Goal: Use online tool/utility: Utilize a website feature to perform a specific function

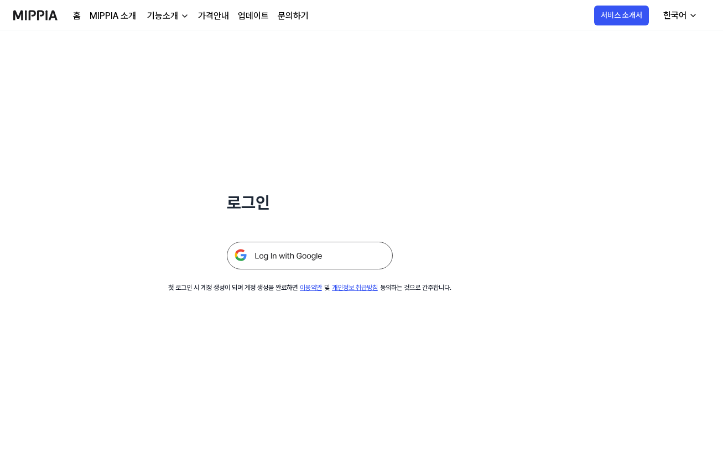
click at [310, 254] on img at bounding box center [310, 256] width 166 height 28
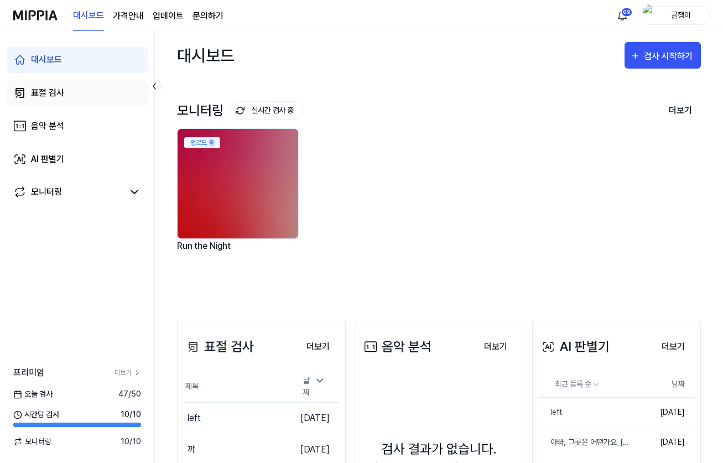
click at [42, 93] on div "표절 검사" at bounding box center [47, 92] width 33 height 13
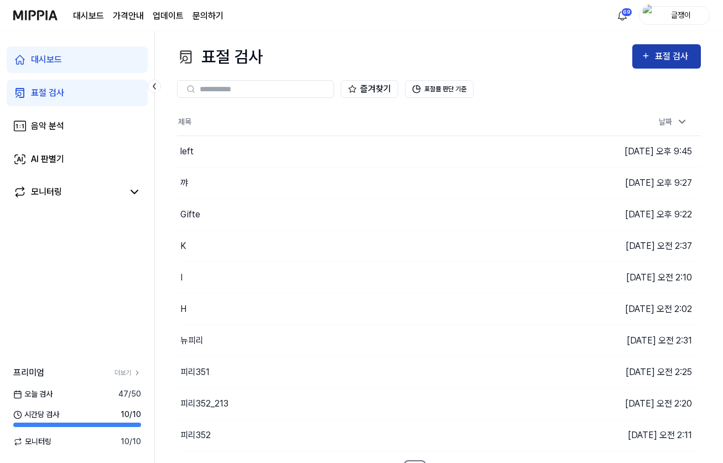
click at [655, 53] on div "표절 검사" at bounding box center [666, 56] width 51 height 14
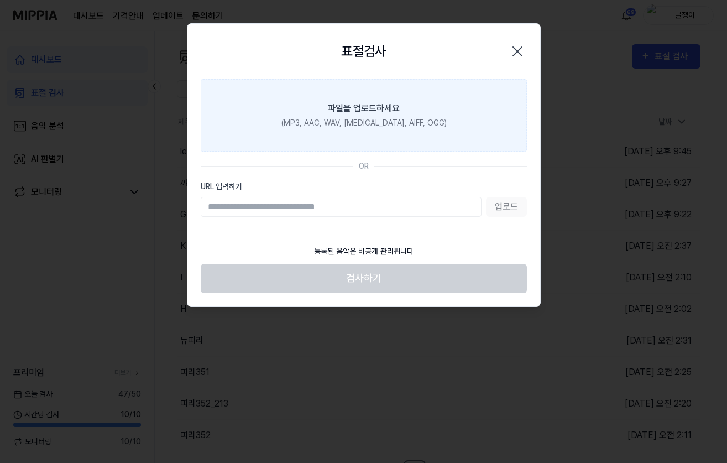
click at [379, 108] on div "파일을 업로드하세요" at bounding box center [364, 108] width 72 height 13
click at [0, 0] on input "파일을 업로드하세요 (MP3, AAC, WAV, FLAC, AIFF, OGG)" at bounding box center [0, 0] width 0 height 0
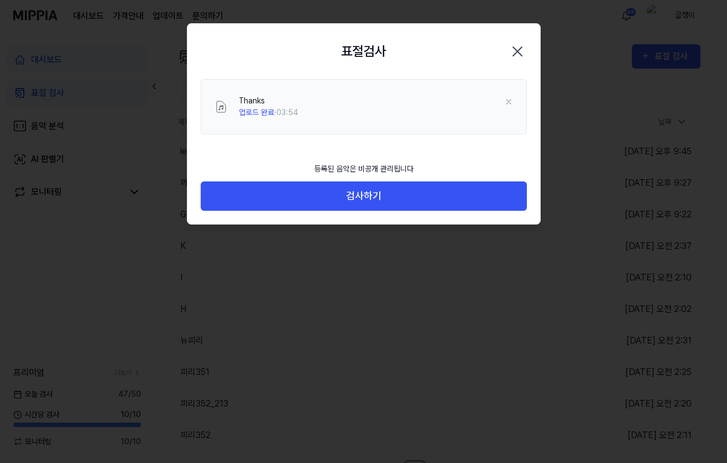
click at [366, 283] on div at bounding box center [363, 231] width 727 height 463
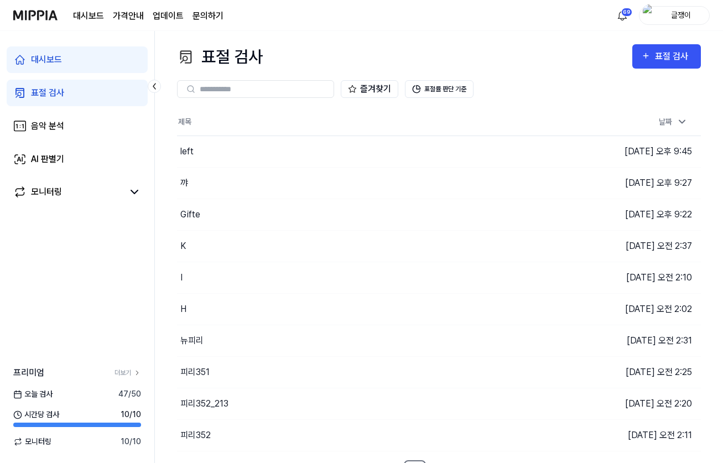
click at [643, 73] on div "즐겨찾기 표절률 판단 기준" at bounding box center [439, 89] width 524 height 40
click at [651, 48] on button "표절 검사" at bounding box center [666, 56] width 69 height 24
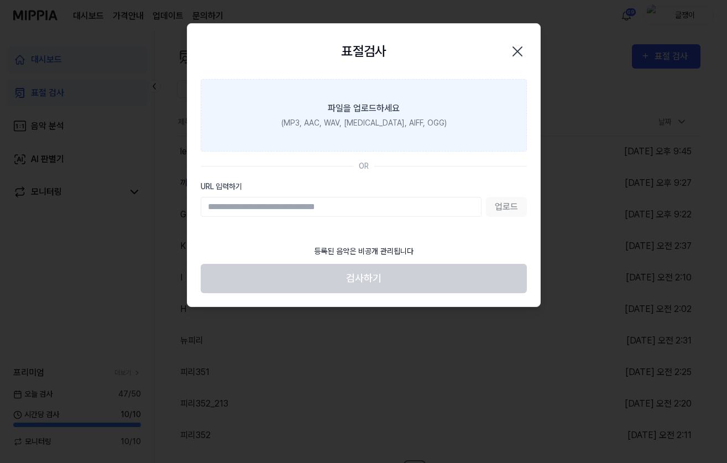
click at [355, 118] on div "(MP3, AAC, WAV, FLAC, AIFF, OGG)" at bounding box center [363, 123] width 165 height 12
click at [0, 0] on input "파일을 업로드하세요 (MP3, AAC, WAV, FLAC, AIFF, OGG)" at bounding box center [0, 0] width 0 height 0
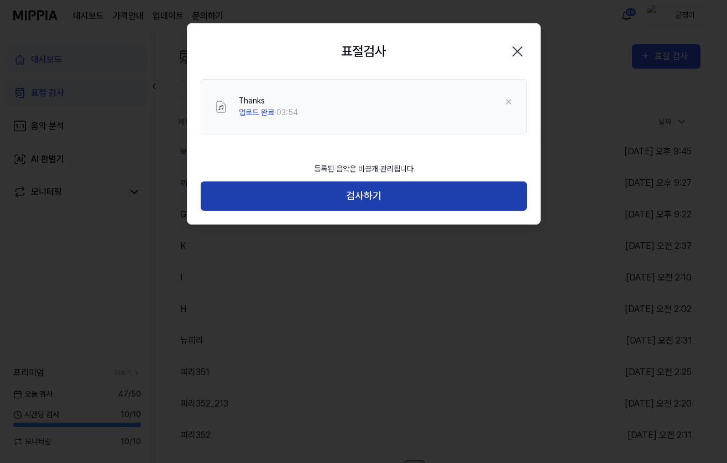
click at [361, 200] on button "검사하기" at bounding box center [364, 195] width 326 height 29
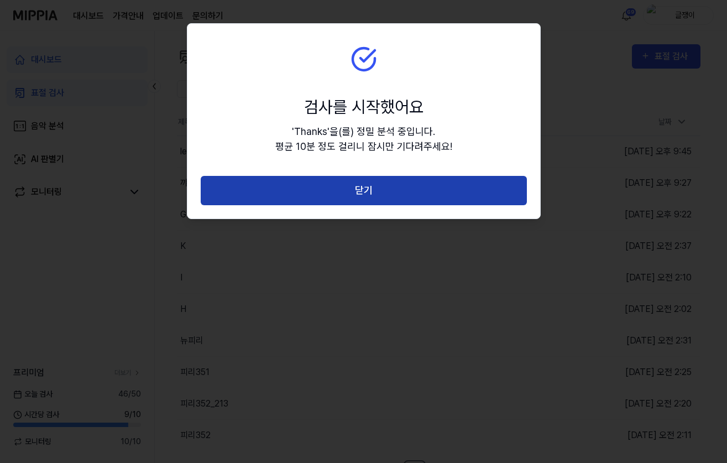
click at [367, 188] on button "닫기" at bounding box center [364, 190] width 326 height 29
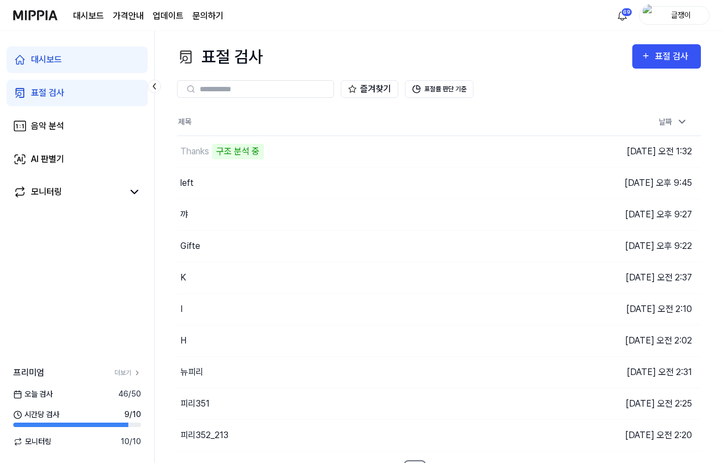
click at [58, 262] on div "대시보드 표절 검사 음악 분석 AI 판별기 모니터링 프리미엄 더보기 오늘 검사 46 / 50 시간당 검사 9 / 10 모니터링 10 / 10" at bounding box center [77, 247] width 155 height 432
click at [496, 216] on button "이동하기" at bounding box center [501, 215] width 40 height 18
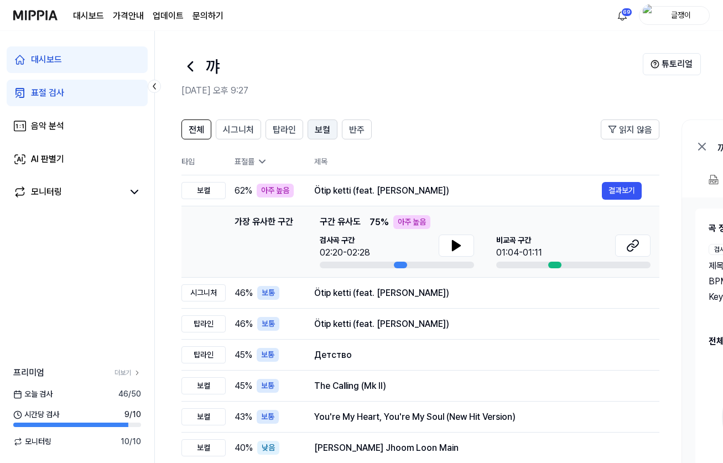
click at [318, 128] on span "보컬" at bounding box center [322, 129] width 15 height 13
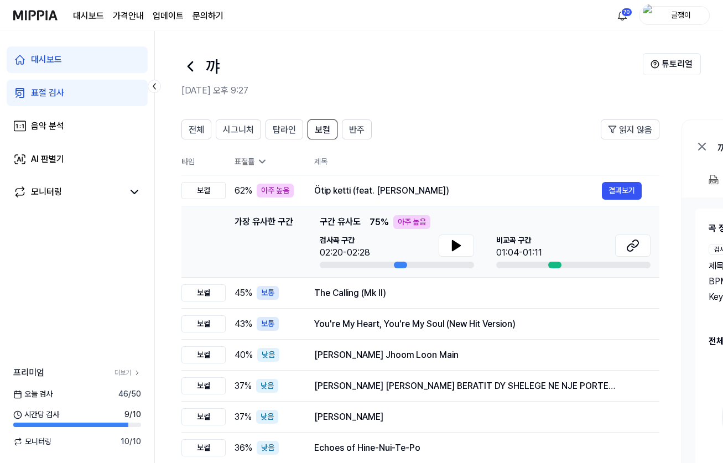
click at [41, 92] on div "표절 검사" at bounding box center [47, 92] width 33 height 13
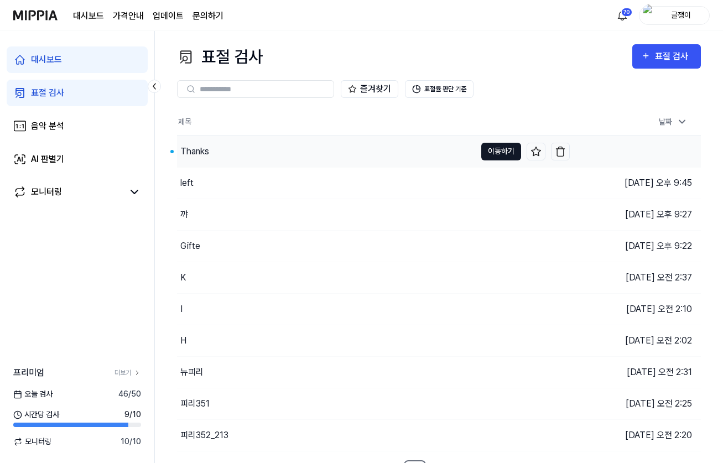
click at [495, 150] on button "이동하기" at bounding box center [501, 152] width 40 height 18
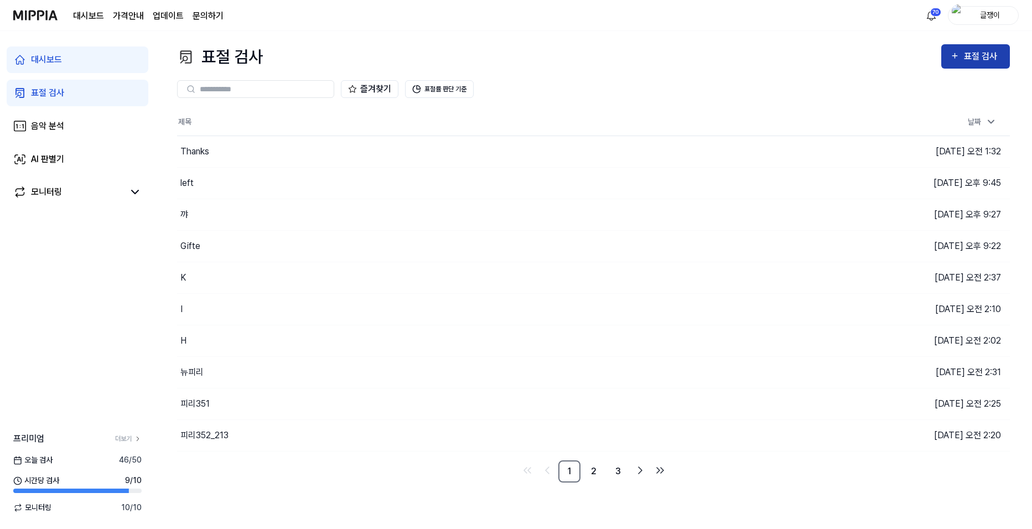
click at [727, 60] on div "표절 검사" at bounding box center [975, 56] width 51 height 14
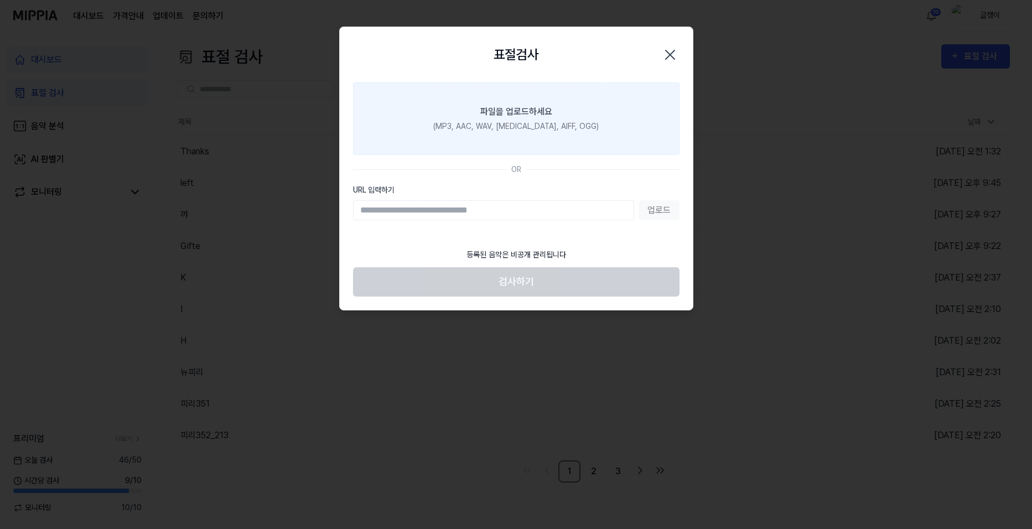
click at [530, 111] on div "파일을 업로드하세요" at bounding box center [516, 111] width 72 height 13
click at [0, 0] on input "파일을 업로드하세요 (MP3, AAC, WAV, FLAC, AIFF, OGG)" at bounding box center [0, 0] width 0 height 0
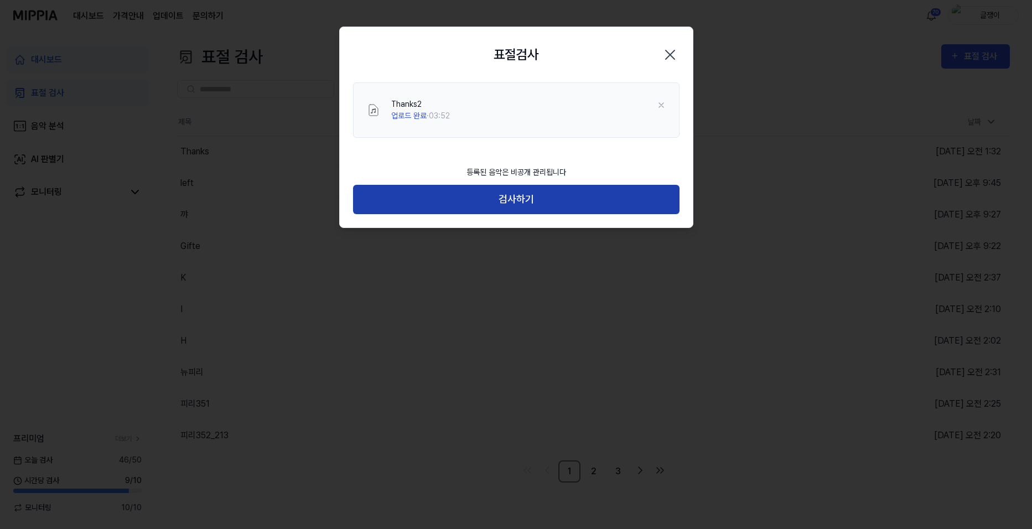
click at [523, 199] on button "검사하기" at bounding box center [516, 199] width 326 height 29
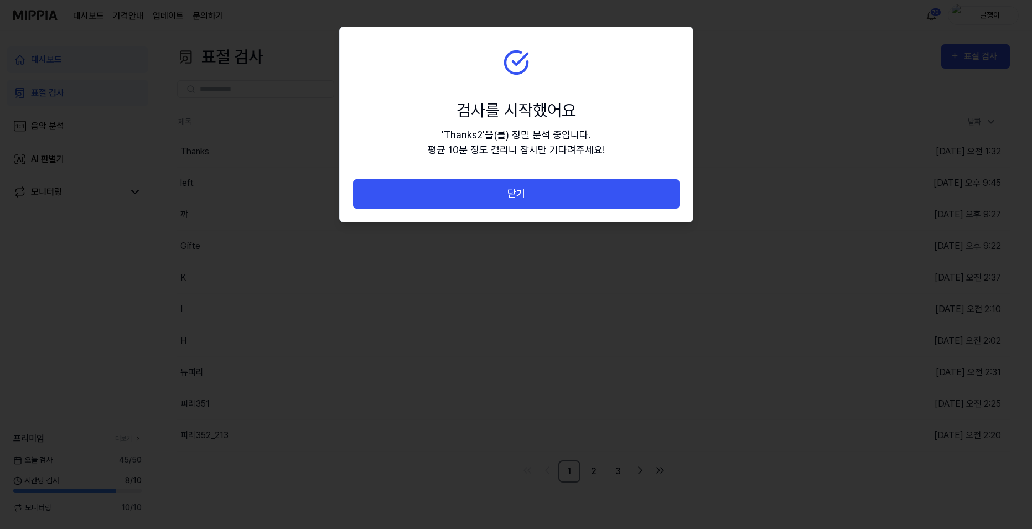
click at [523, 199] on button "닫기" at bounding box center [516, 193] width 326 height 29
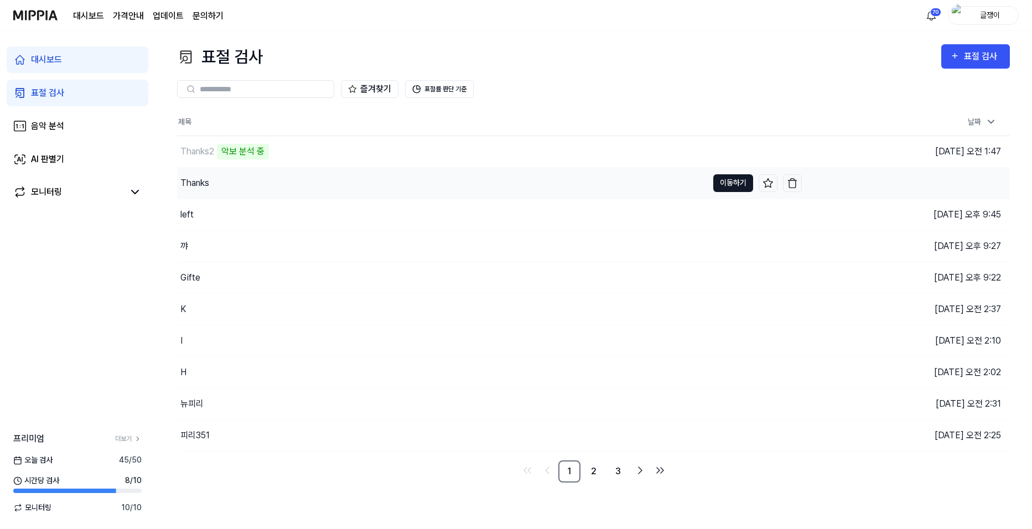
click at [727, 184] on button "이동하기" at bounding box center [733, 183] width 40 height 18
click at [727, 183] on button "이동하기" at bounding box center [733, 183] width 40 height 18
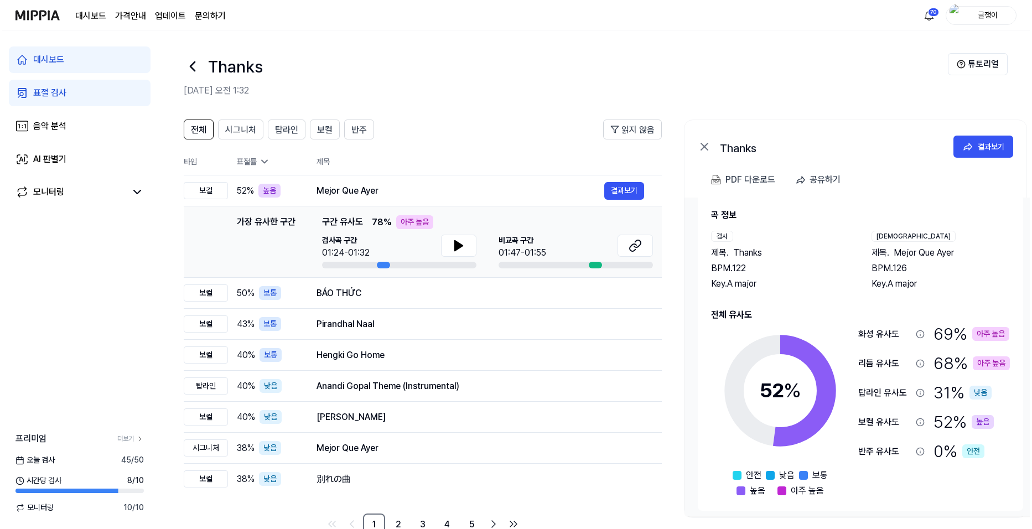
scroll to position [19, 0]
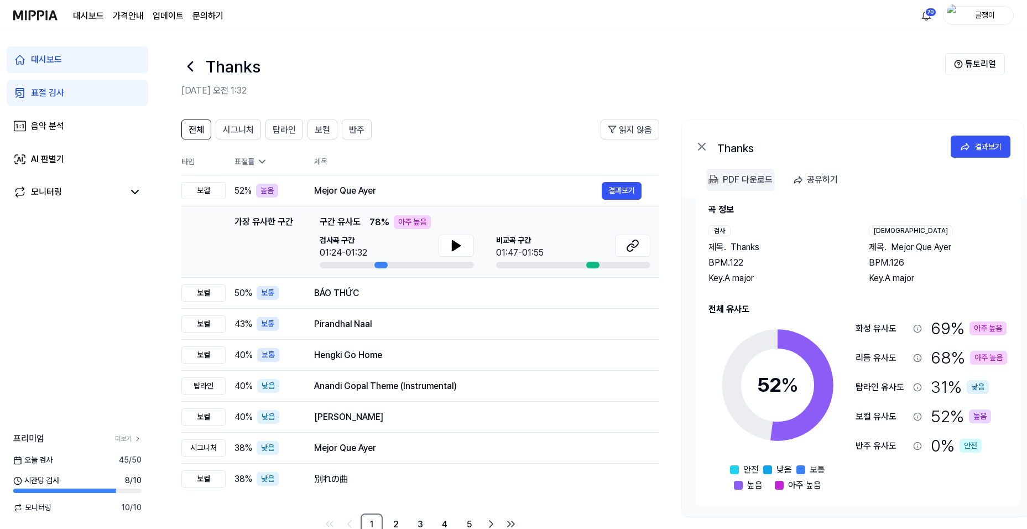
click at [727, 179] on div "PDF 다운로드" at bounding box center [748, 180] width 50 height 14
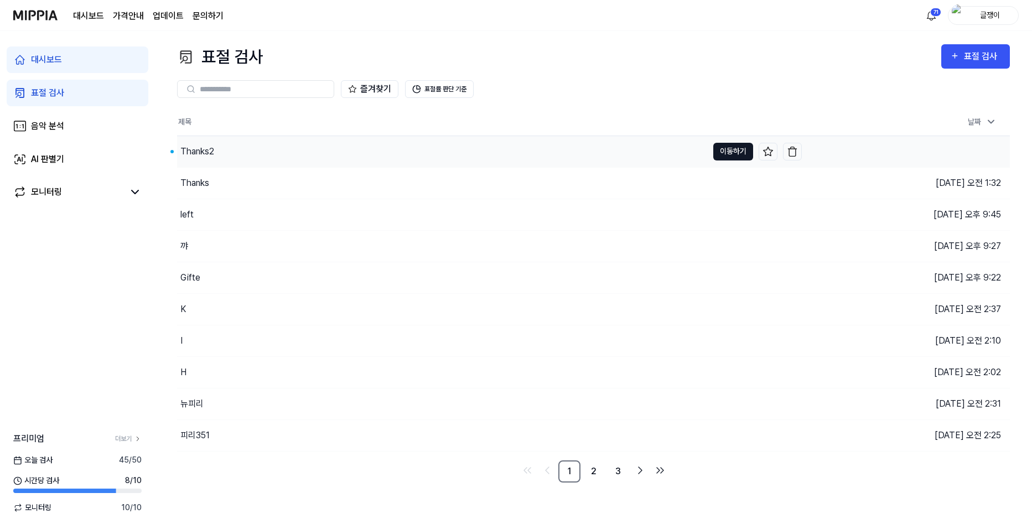
click at [724, 145] on button "이동하기" at bounding box center [733, 152] width 40 height 18
click at [727, 48] on button "표절 검사" at bounding box center [975, 56] width 69 height 24
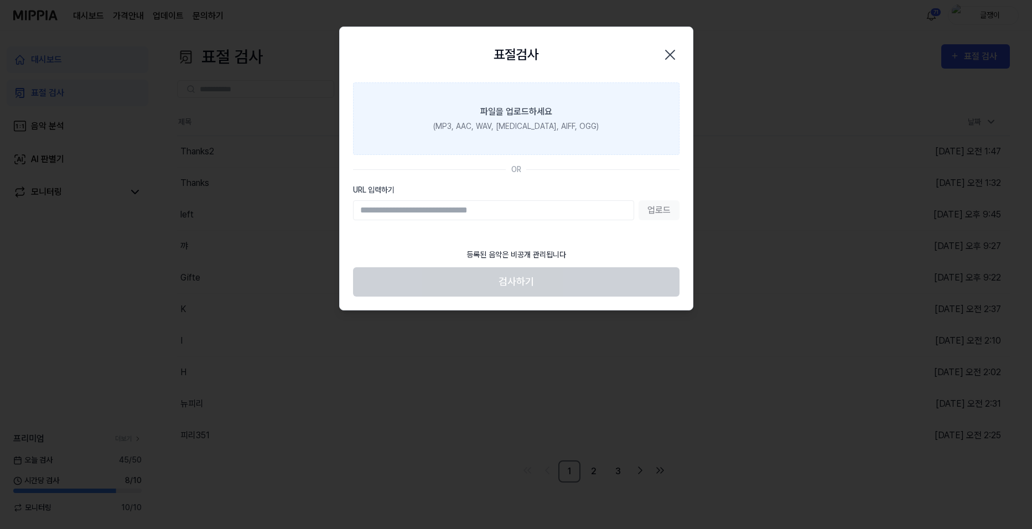
click at [501, 123] on div "(MP3, AAC, WAV, FLAC, AIFF, OGG)" at bounding box center [515, 127] width 165 height 12
click at [0, 0] on input "파일을 업로드하세요 (MP3, AAC, WAV, FLAC, AIFF, OGG)" at bounding box center [0, 0] width 0 height 0
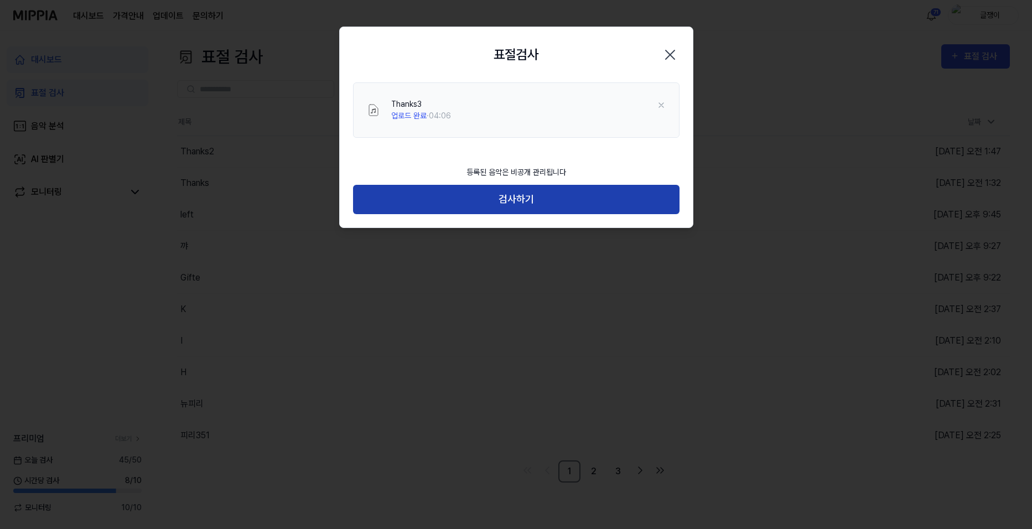
click at [526, 197] on button "검사하기" at bounding box center [516, 199] width 326 height 29
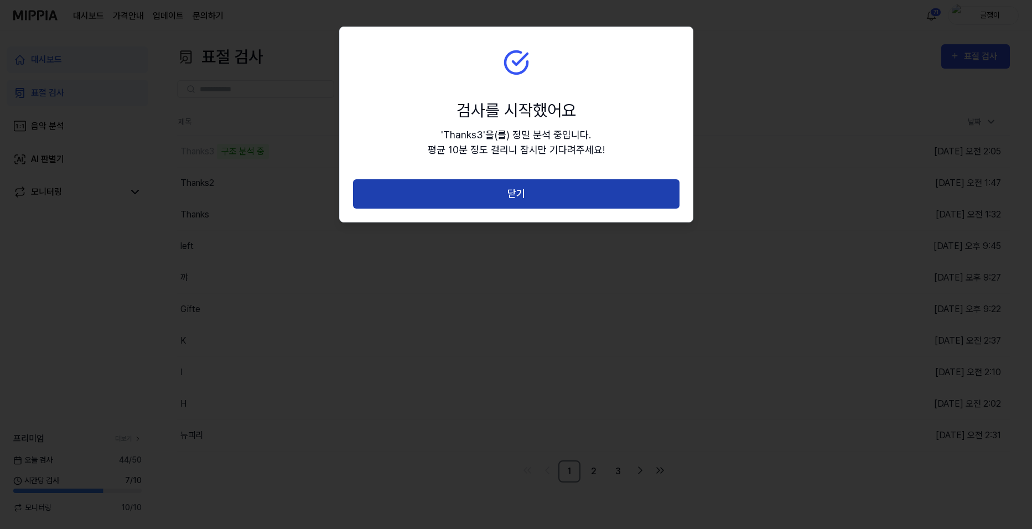
click at [507, 197] on button "닫기" at bounding box center [516, 193] width 326 height 29
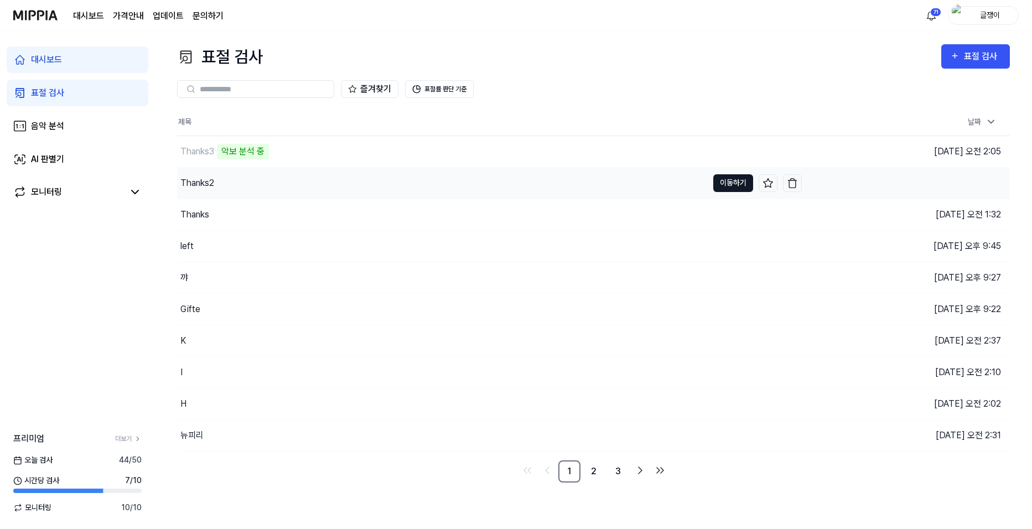
click at [727, 181] on button "이동하기" at bounding box center [733, 183] width 40 height 18
click at [727, 58] on div "표절 검사" at bounding box center [982, 56] width 37 height 14
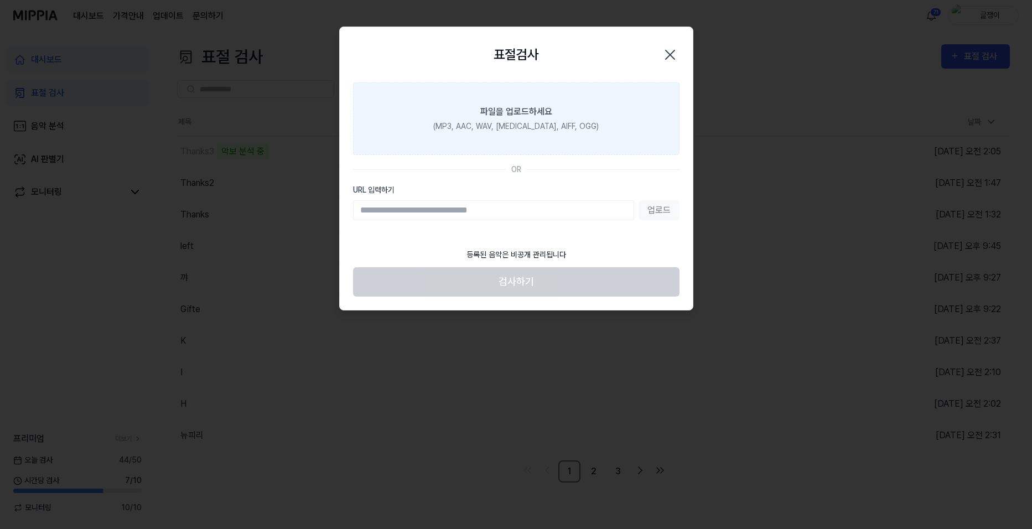
click at [501, 121] on div "(MP3, AAC, WAV, FLAC, AIFF, OGG)" at bounding box center [515, 127] width 165 height 12
click at [0, 0] on input "파일을 업로드하세요 (MP3, AAC, WAV, FLAC, AIFF, OGG)" at bounding box center [0, 0] width 0 height 0
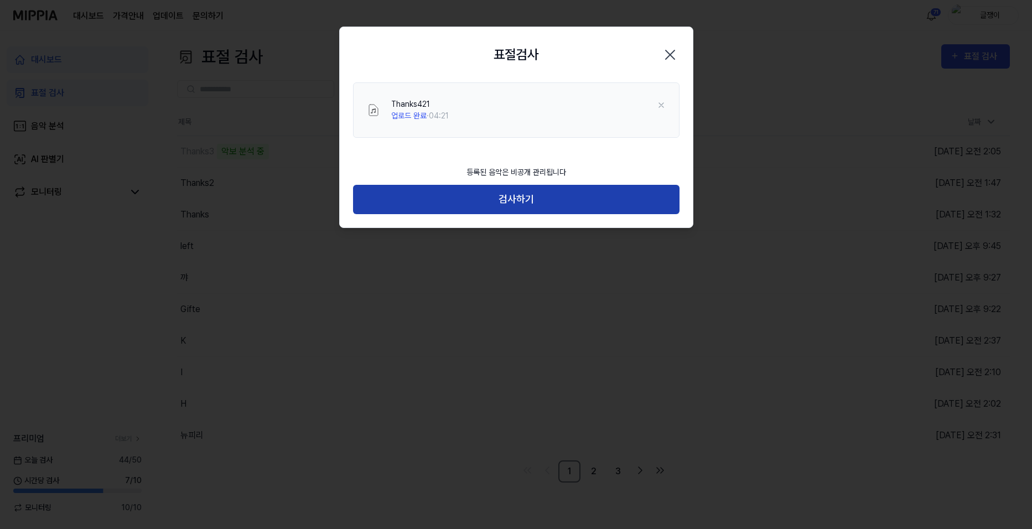
click at [522, 203] on button "검사하기" at bounding box center [516, 199] width 326 height 29
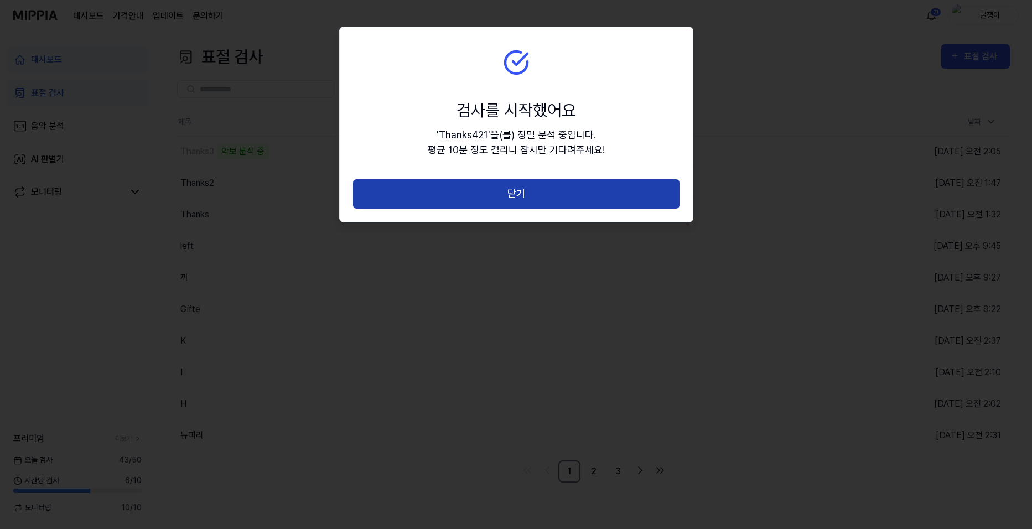
click at [517, 192] on button "닫기" at bounding box center [516, 193] width 326 height 29
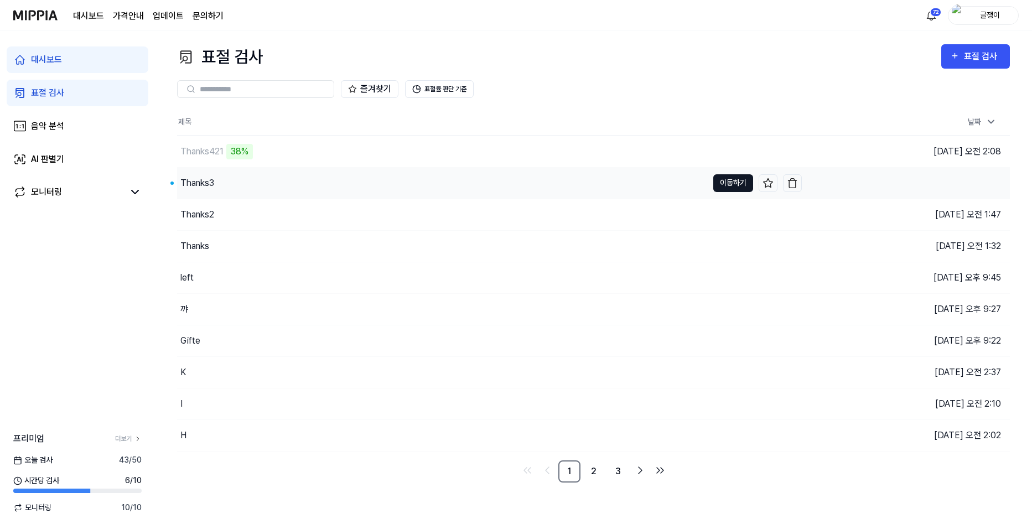
click at [718, 180] on button "이동하기" at bounding box center [733, 183] width 40 height 18
click at [725, 183] on button "이동하기" at bounding box center [733, 183] width 40 height 18
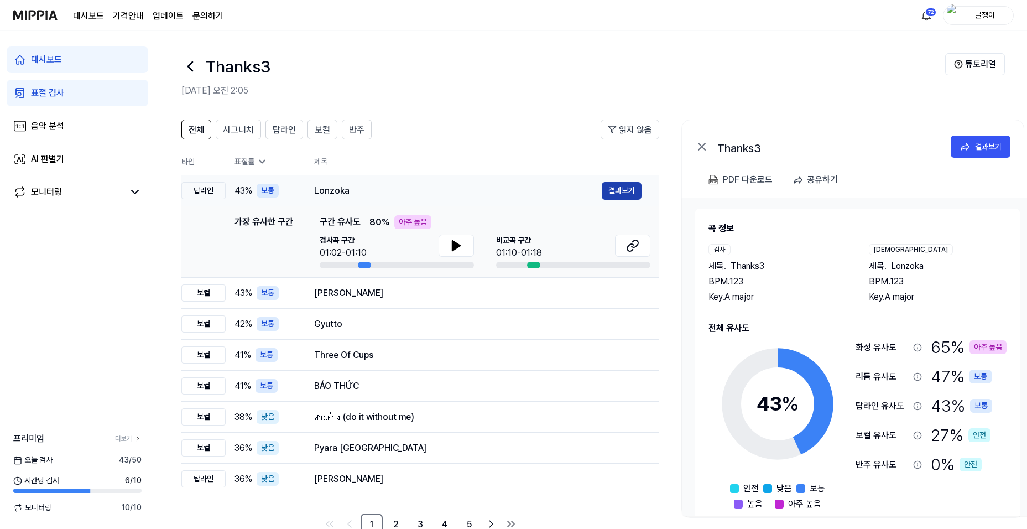
click at [621, 189] on button "결과보기" at bounding box center [622, 191] width 40 height 18
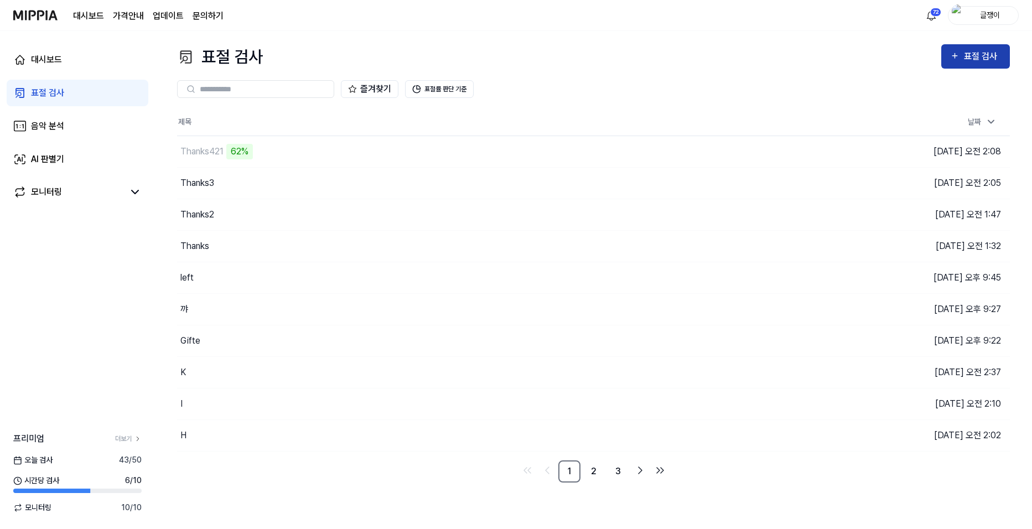
click at [727, 58] on div "표절 검사" at bounding box center [982, 56] width 37 height 14
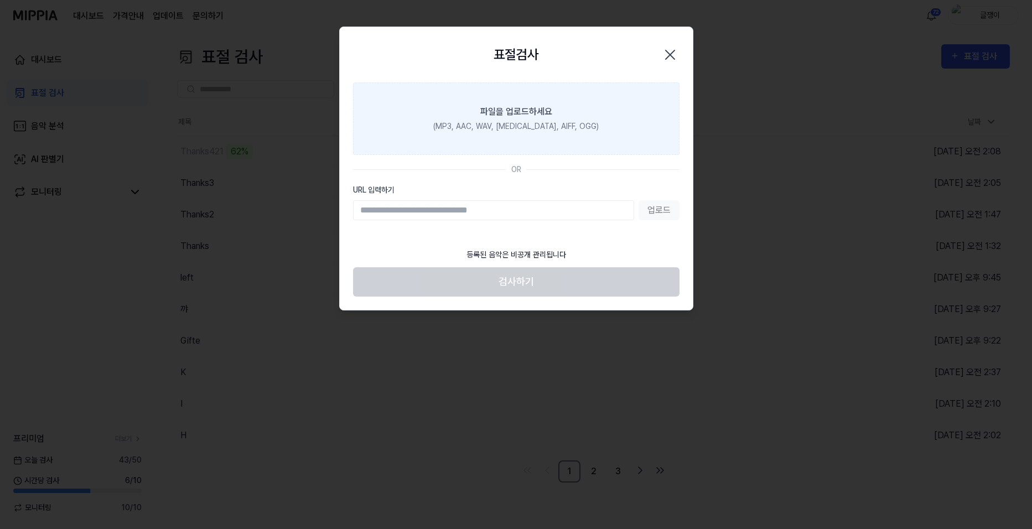
click at [541, 114] on div "파일을 업로드하세요" at bounding box center [516, 111] width 72 height 13
click at [0, 0] on input "파일을 업로드하세요 (MP3, AAC, WAV, FLAC, AIFF, OGG)" at bounding box center [0, 0] width 0 height 0
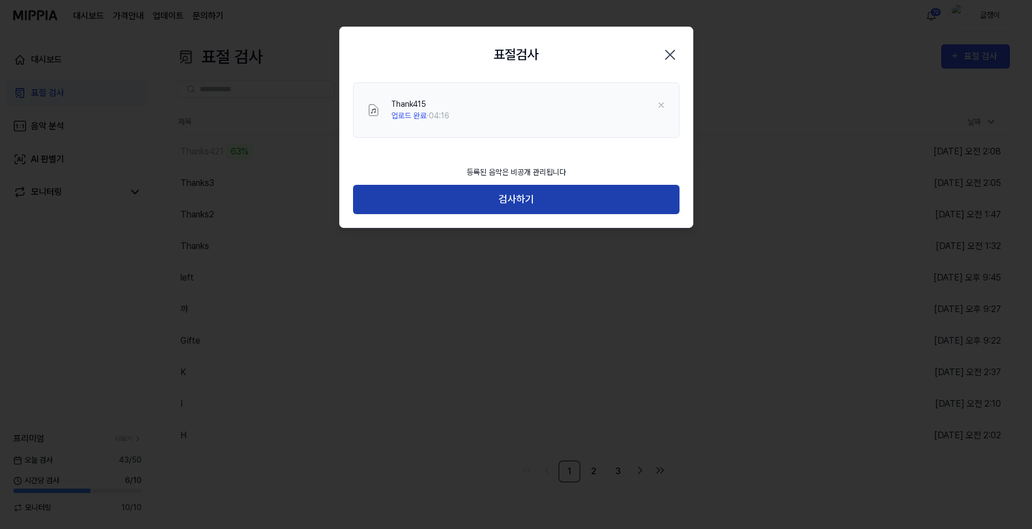
click at [516, 197] on button "검사하기" at bounding box center [516, 199] width 326 height 29
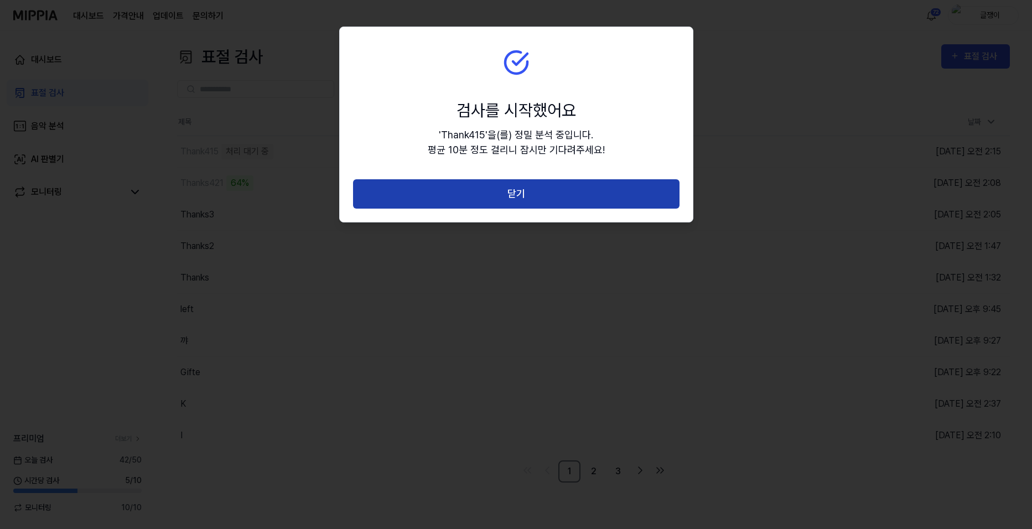
click at [513, 194] on button "닫기" at bounding box center [516, 193] width 326 height 29
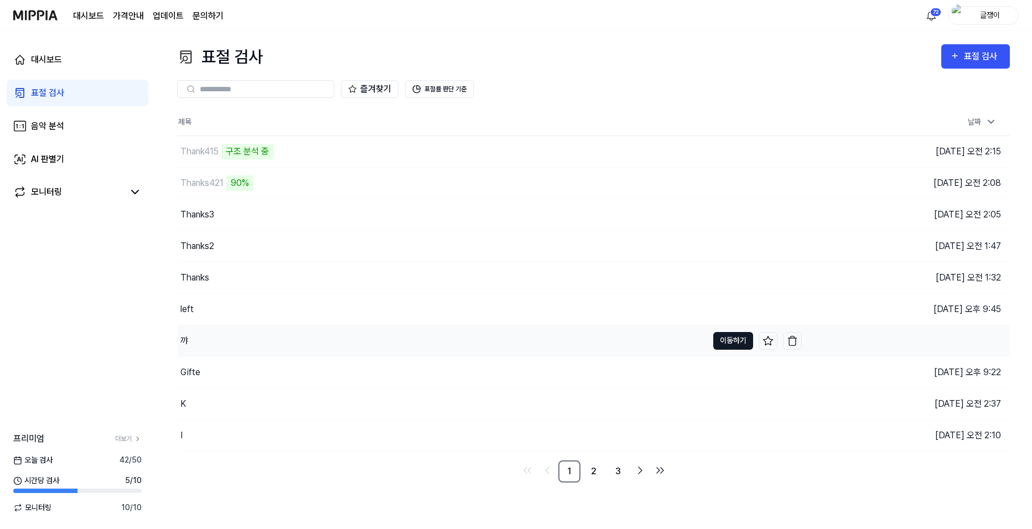
click at [721, 342] on button "이동하기" at bounding box center [733, 341] width 40 height 18
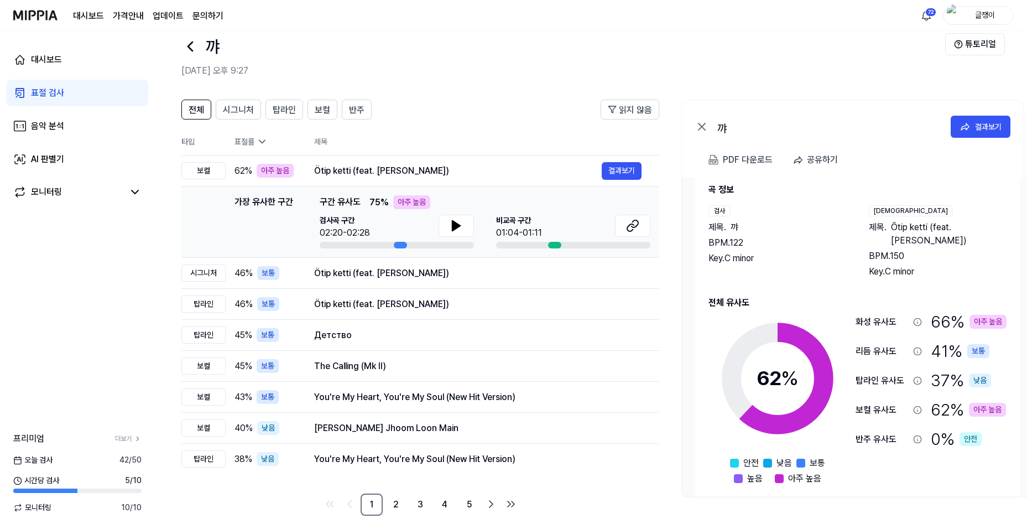
scroll to position [29, 0]
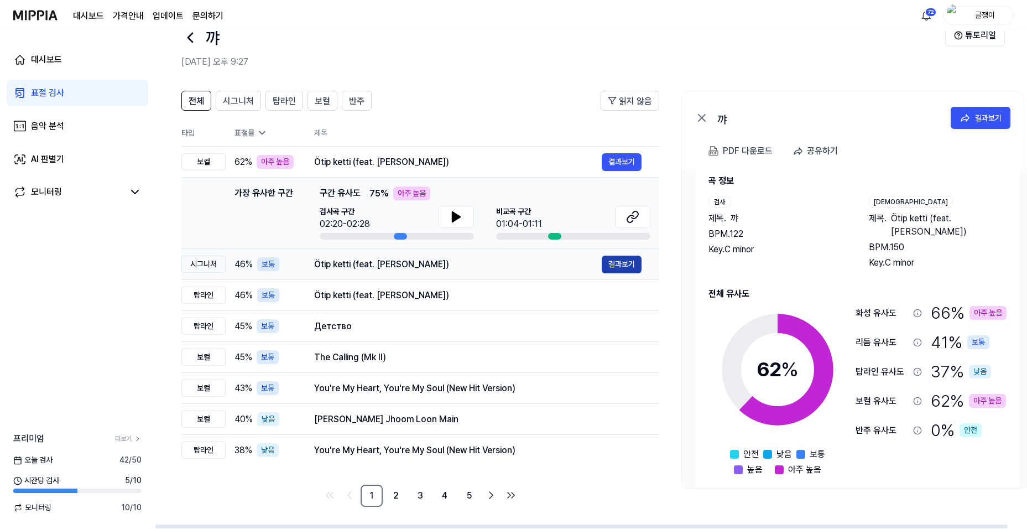
click at [611, 264] on button "결과보기" at bounding box center [622, 265] width 40 height 18
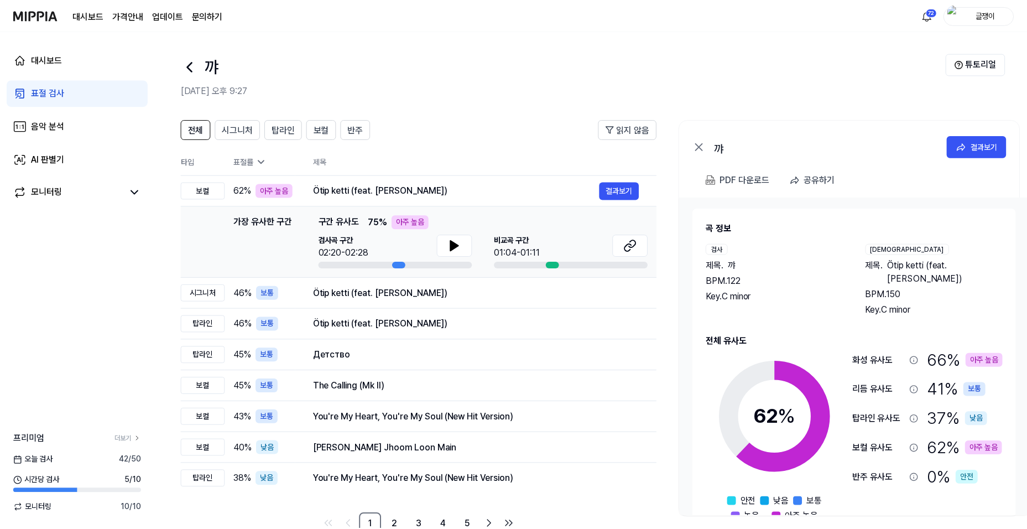
scroll to position [29, 0]
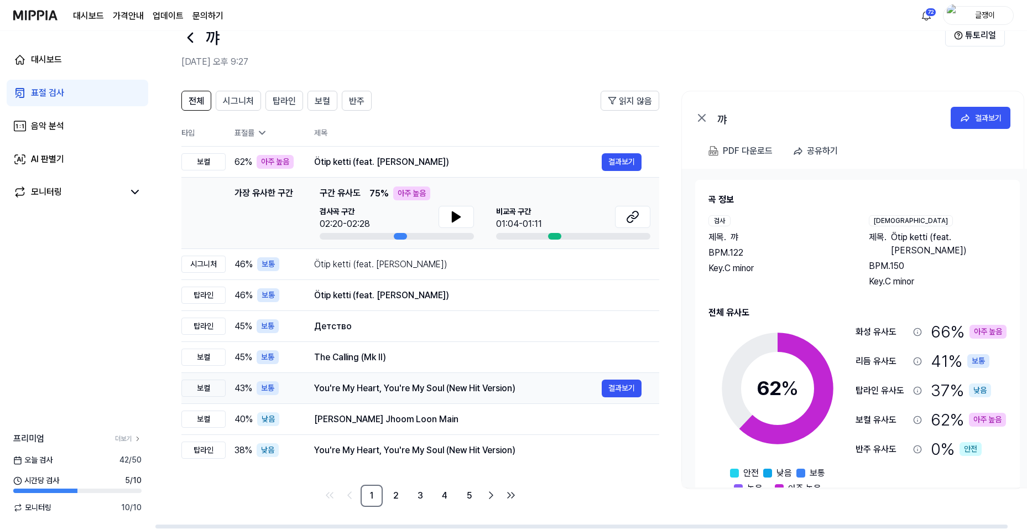
click at [410, 392] on div "You're My Heart, You're My Soul (New Hit Version)" at bounding box center [458, 388] width 288 height 13
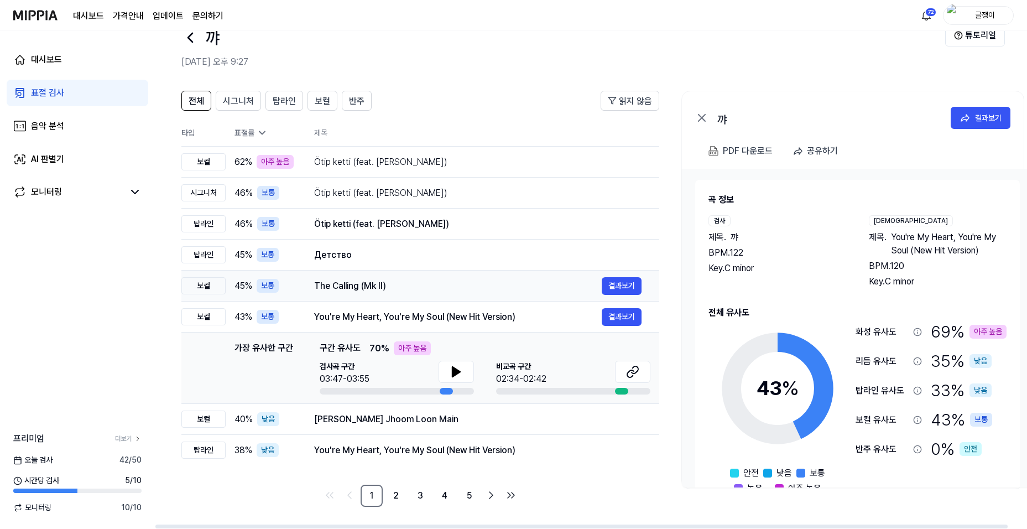
click at [351, 283] on div "The Calling (Mk II)" at bounding box center [458, 285] width 288 height 13
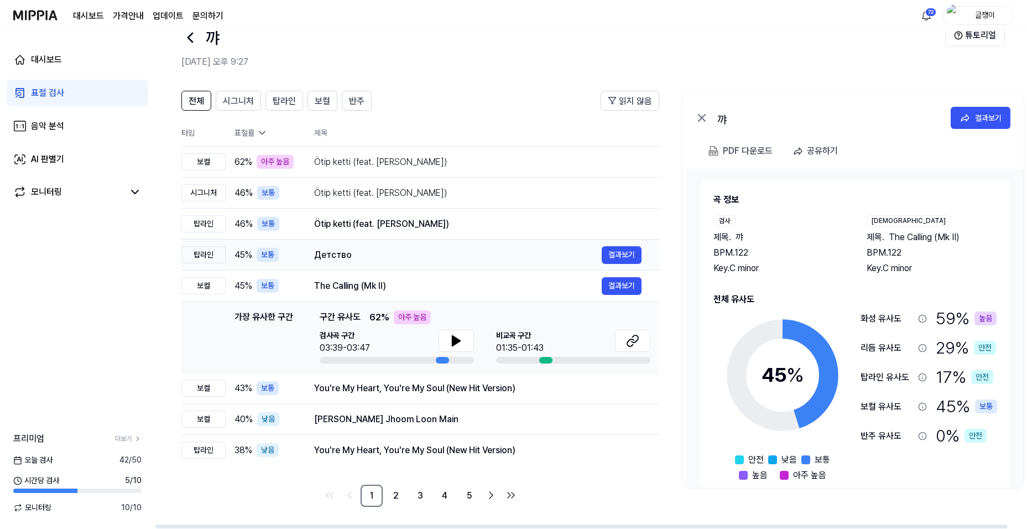
click at [326, 256] on div "Детство" at bounding box center [458, 254] width 288 height 13
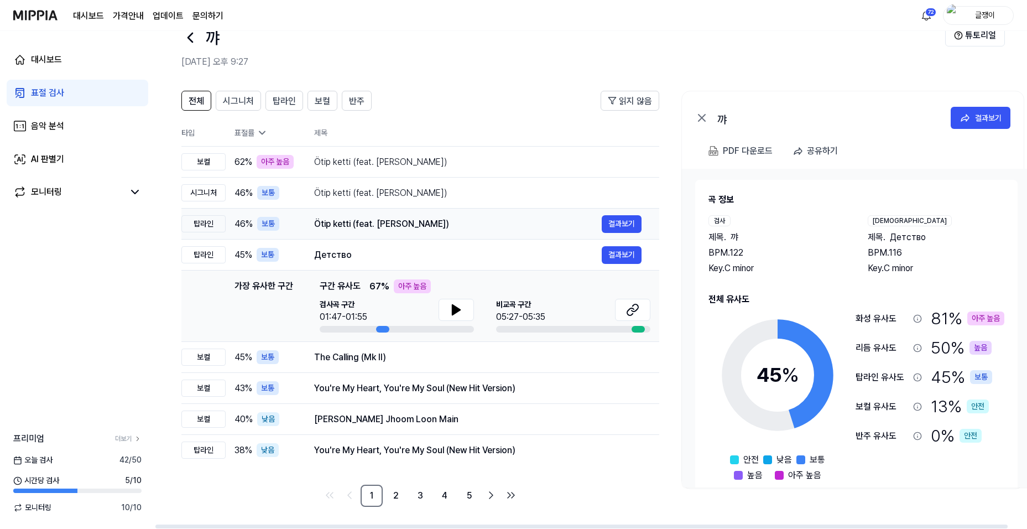
click at [344, 225] on div "Ötip ketti (feat. Aikyn)" at bounding box center [458, 223] width 288 height 13
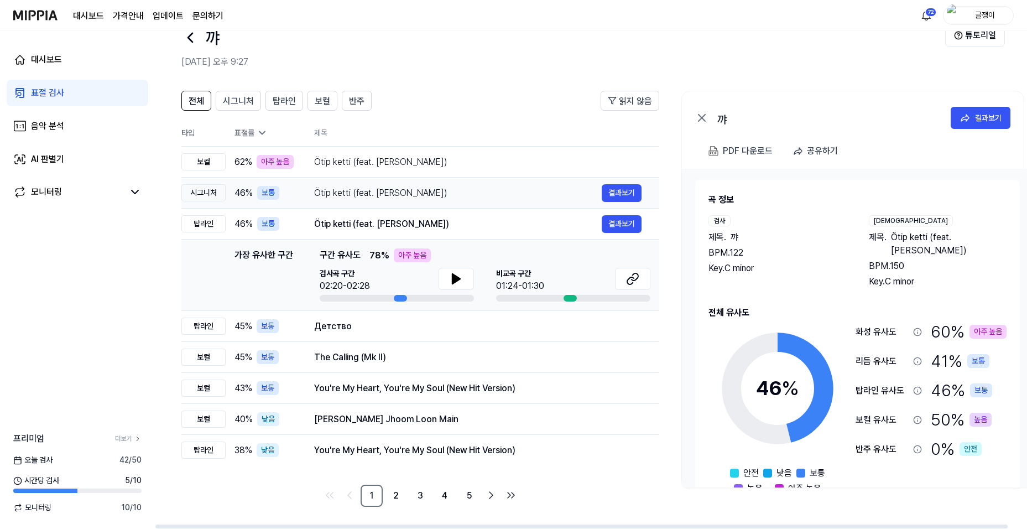
click at [345, 192] on div "Ötip ketti (feat. Aikyn)" at bounding box center [458, 192] width 288 height 13
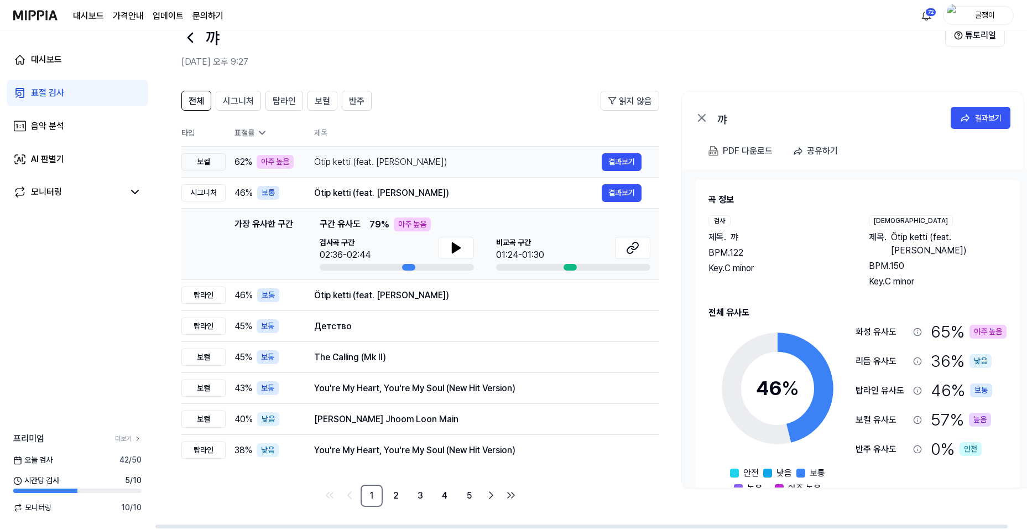
click at [353, 161] on div "Ötip ketti (feat. Aikyn)" at bounding box center [458, 161] width 288 height 13
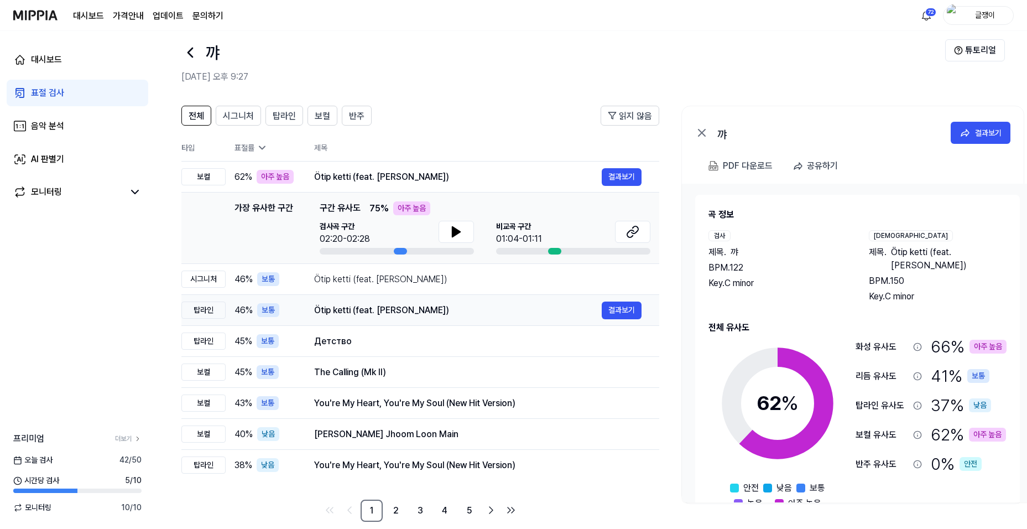
scroll to position [0, 0]
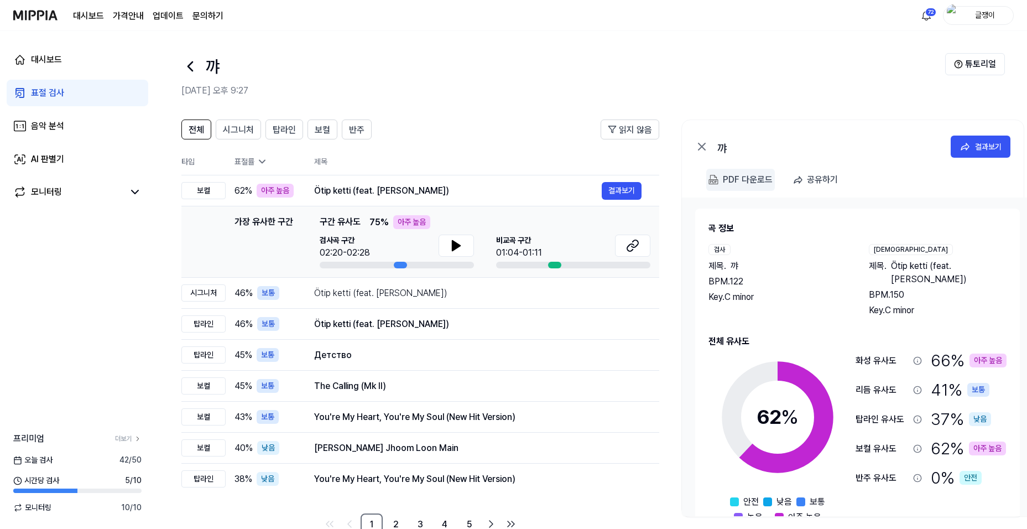
click at [727, 181] on div "PDF 다운로드" at bounding box center [748, 180] width 50 height 14
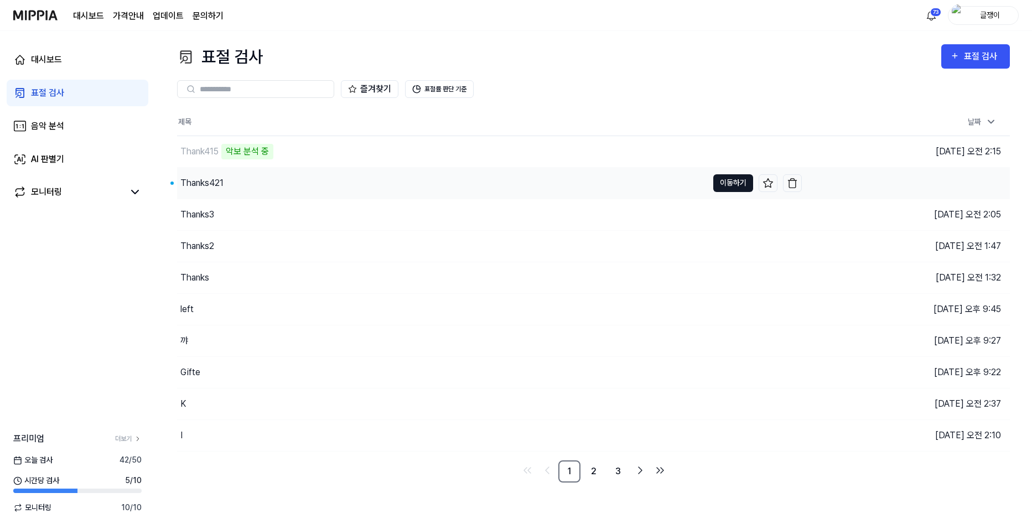
click at [726, 181] on button "이동하기" at bounding box center [733, 183] width 40 height 18
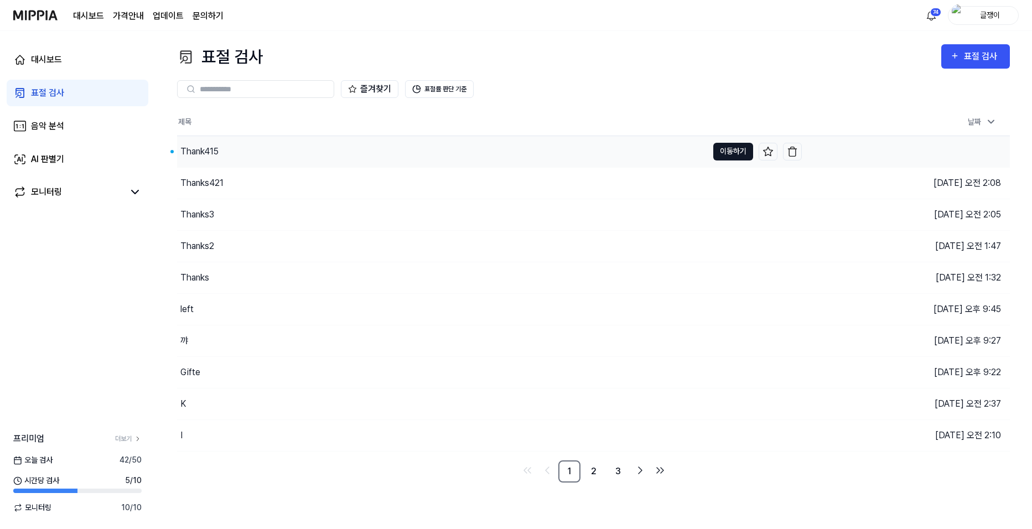
click at [725, 145] on button "이동하기" at bounding box center [733, 152] width 40 height 18
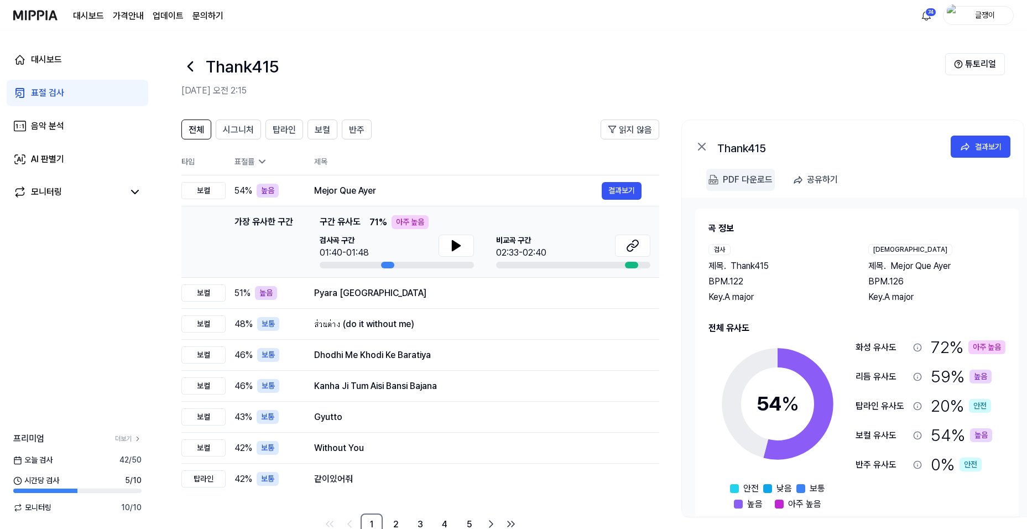
click at [727, 178] on div "PDF 다운로드" at bounding box center [748, 180] width 50 height 14
